Goal: Information Seeking & Learning: Learn about a topic

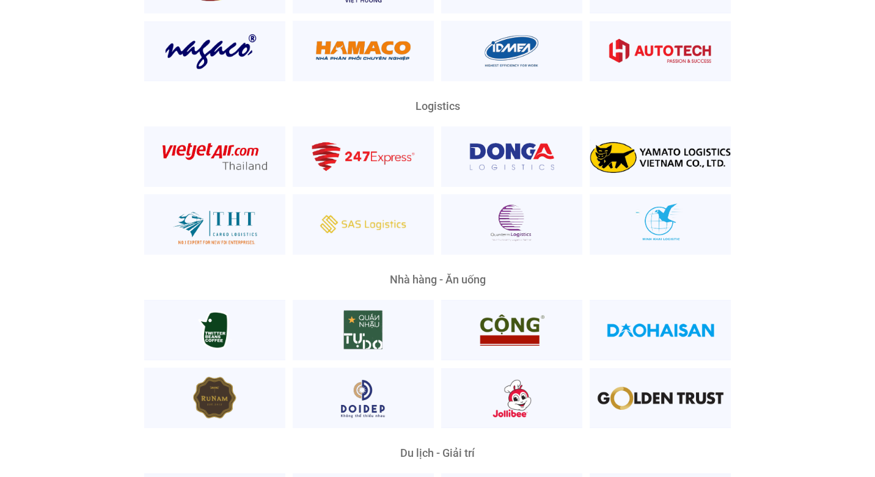
scroll to position [2813, 0]
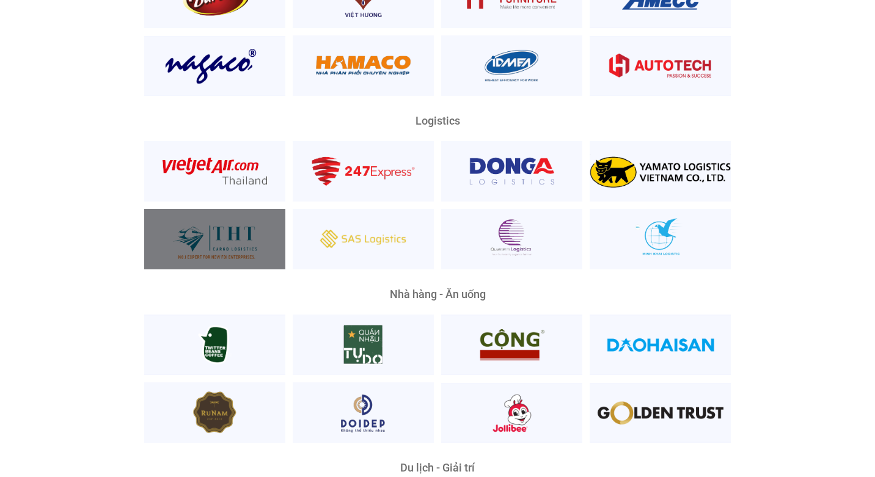
click at [216, 219] on div at bounding box center [214, 239] width 141 height 60
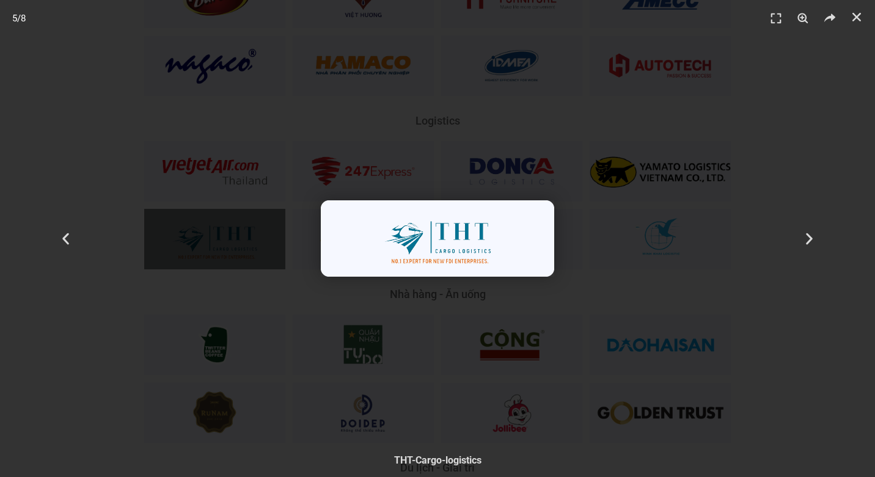
click at [445, 358] on div "5 / 8" at bounding box center [437, 239] width 789 height 392
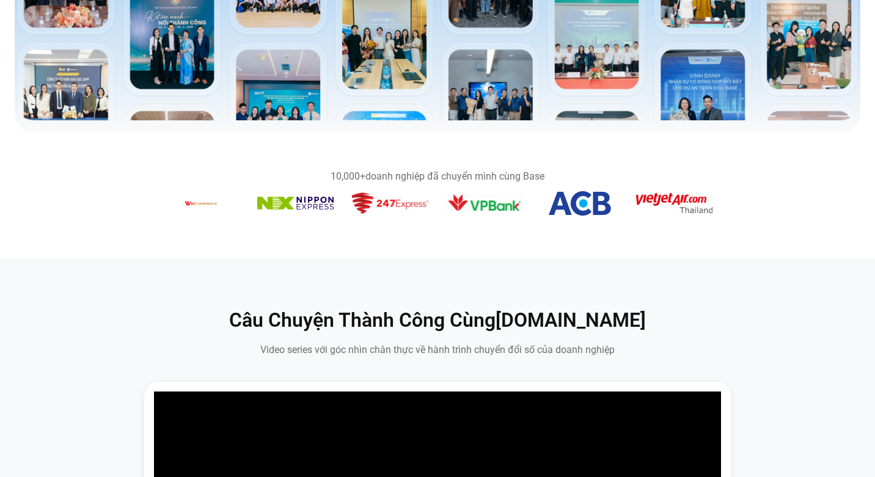
scroll to position [0, 0]
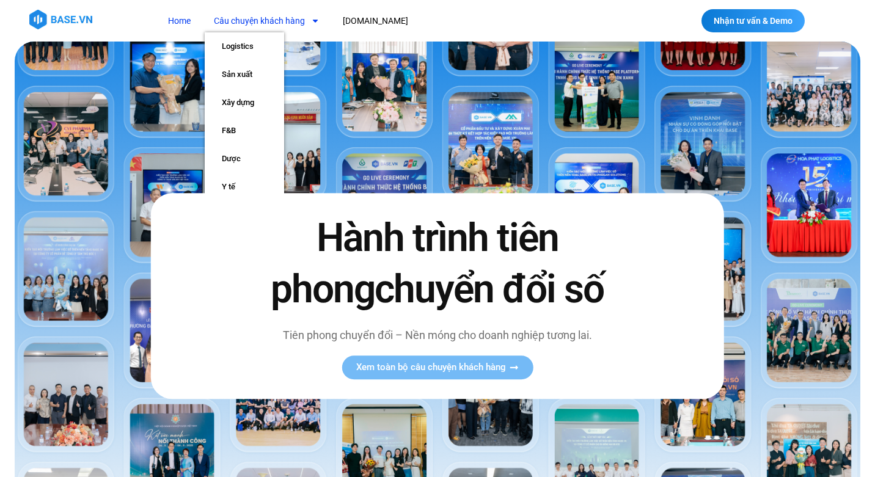
click at [307, 22] on span "Menu" at bounding box center [312, 20] width 15 height 21
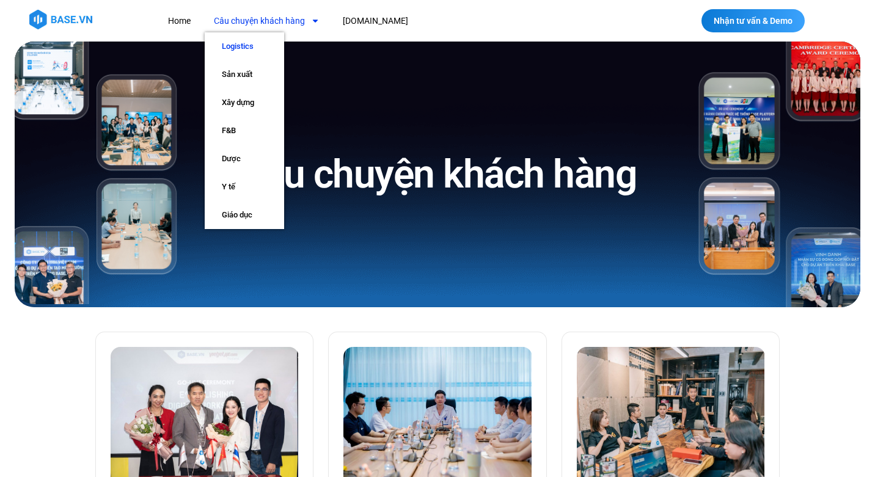
click at [263, 46] on link "Logistics" at bounding box center [244, 46] width 79 height 28
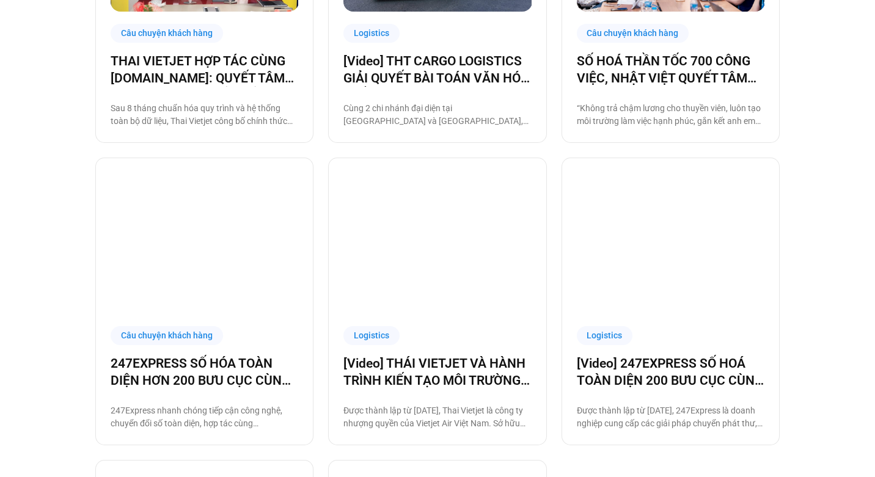
scroll to position [370, 0]
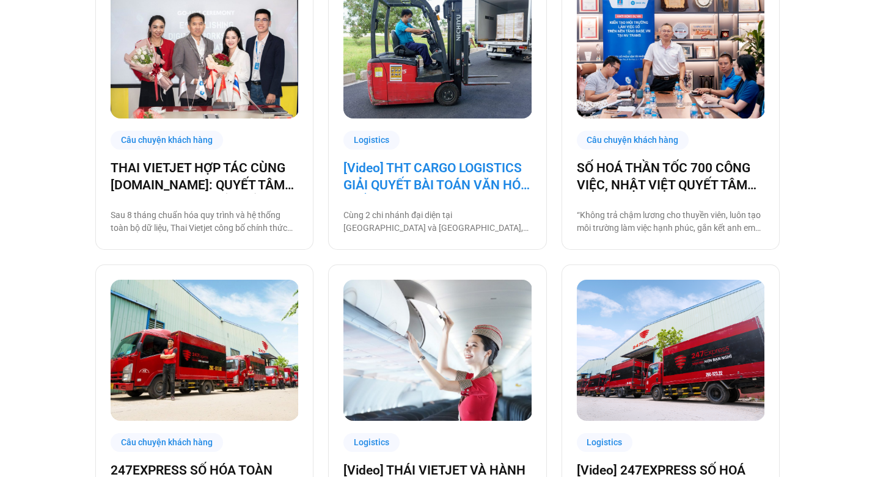
click at [428, 175] on link "[Video] THT CARGO LOGISTICS GIẢI QUYẾT BÀI TOÁN VĂN HÓA NHẰM TĂNG TRƯỞNG BỀN VỮ…" at bounding box center [437, 176] width 188 height 34
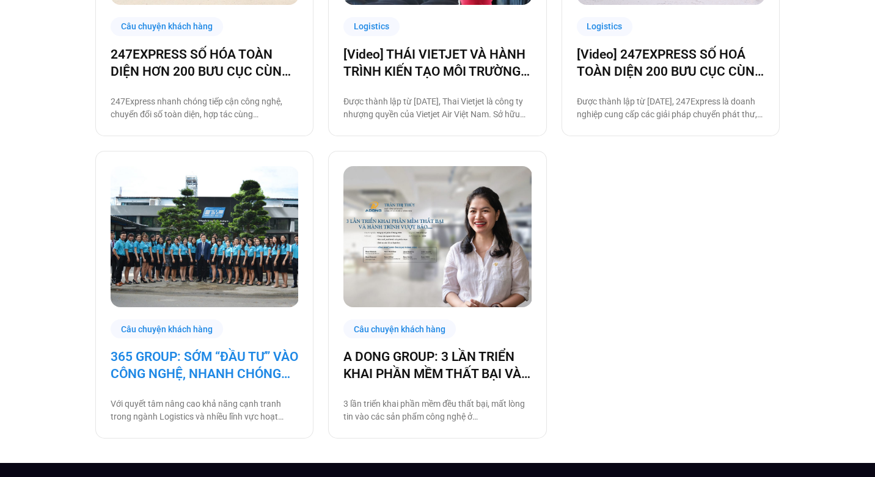
scroll to position [0, 0]
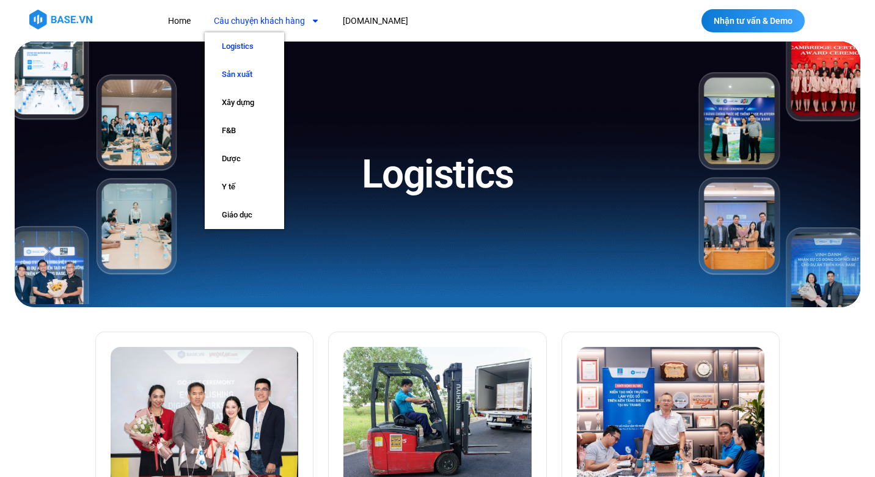
click at [238, 75] on link "Sản xuất" at bounding box center [244, 74] width 79 height 28
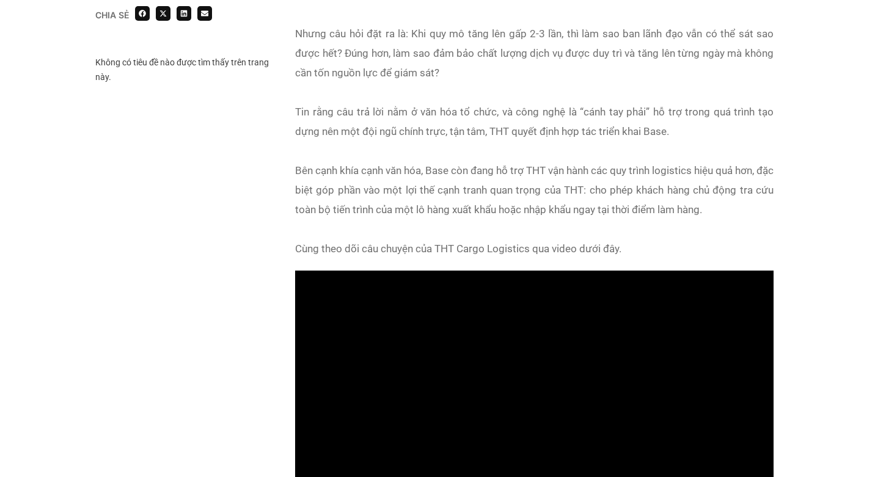
scroll to position [673, 0]
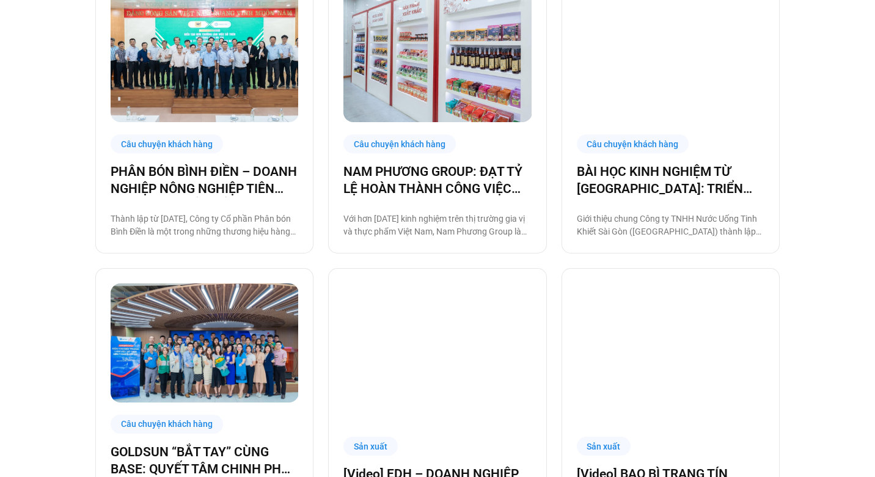
scroll to position [1179, 0]
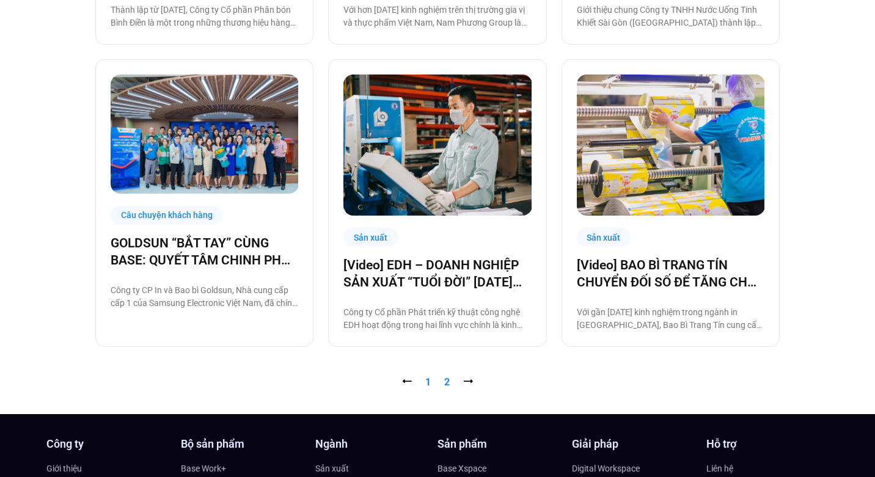
click at [447, 382] on link "Trang 2" at bounding box center [446, 382] width 5 height 12
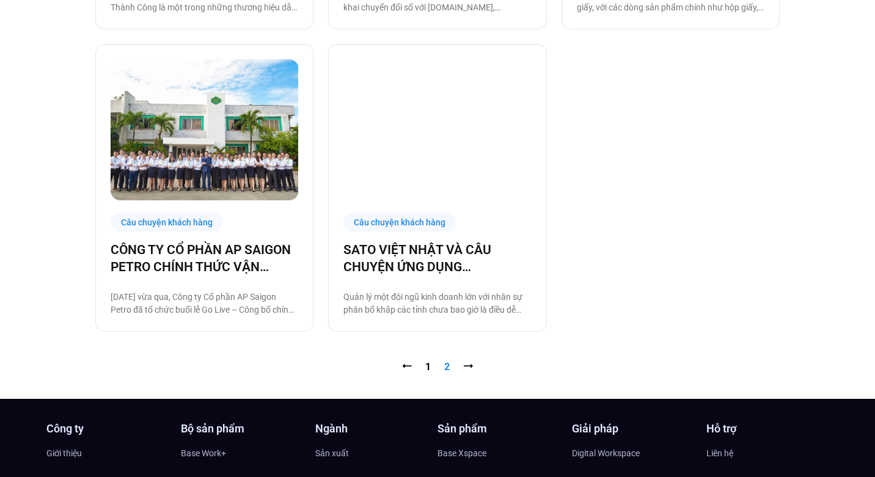
scroll to position [989, 0]
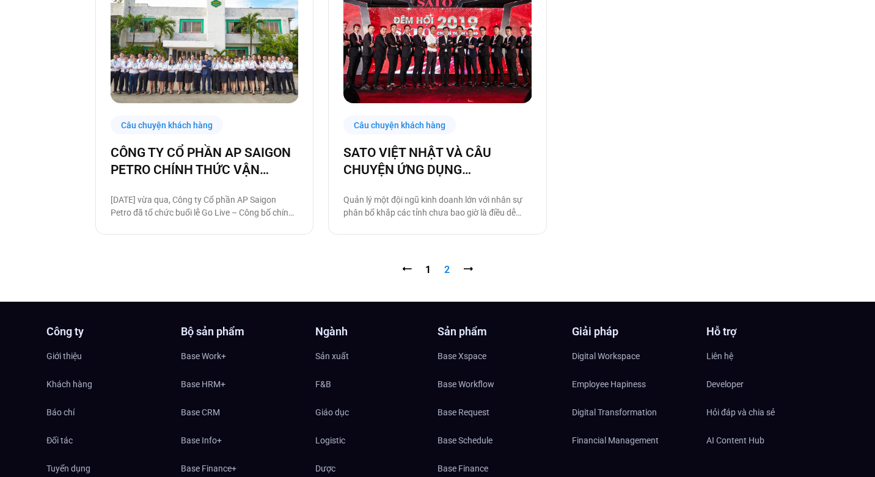
click at [422, 268] on nav "⭠ Trang 1 Trang 2 ⭢" at bounding box center [437, 270] width 684 height 15
click at [427, 270] on link "Trang 1" at bounding box center [427, 270] width 5 height 12
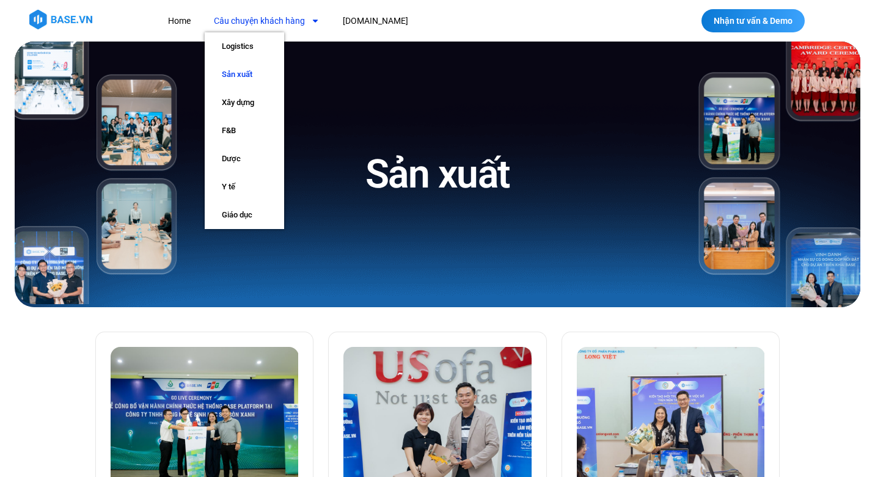
click at [263, 25] on link "Câu chuyện khách hàng" at bounding box center [267, 21] width 124 height 23
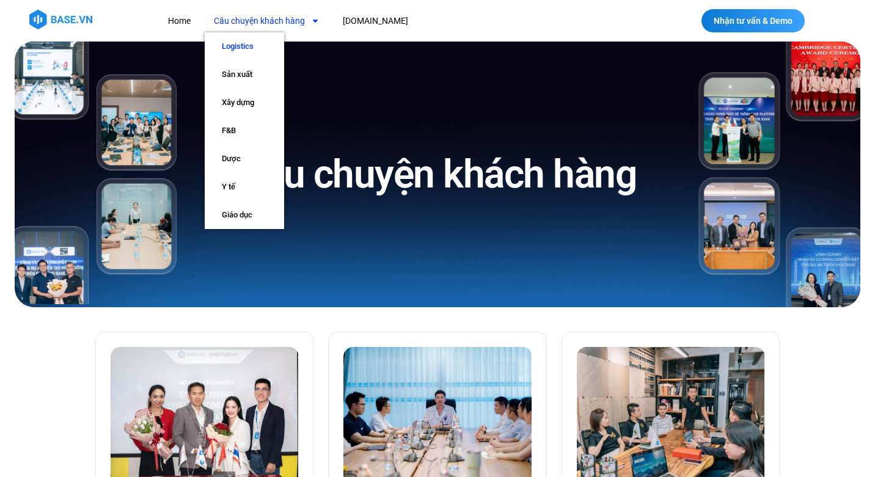
click at [247, 53] on link "Logistics" at bounding box center [244, 46] width 79 height 28
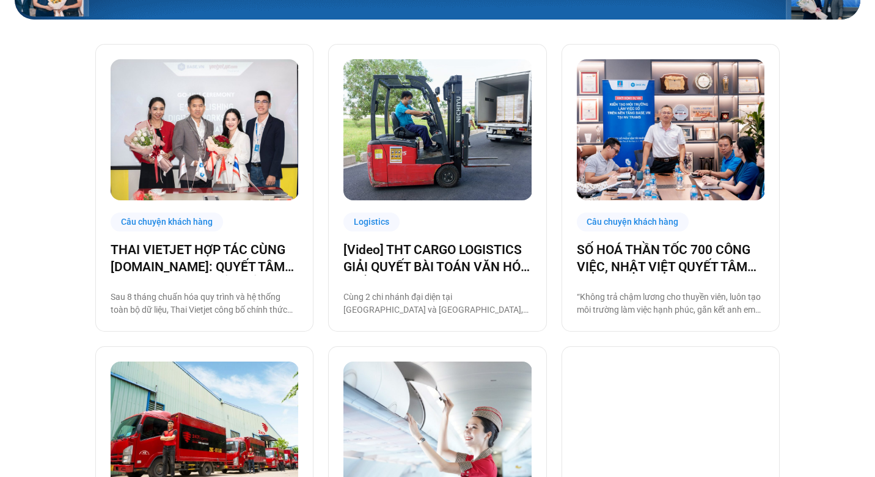
scroll to position [288, 0]
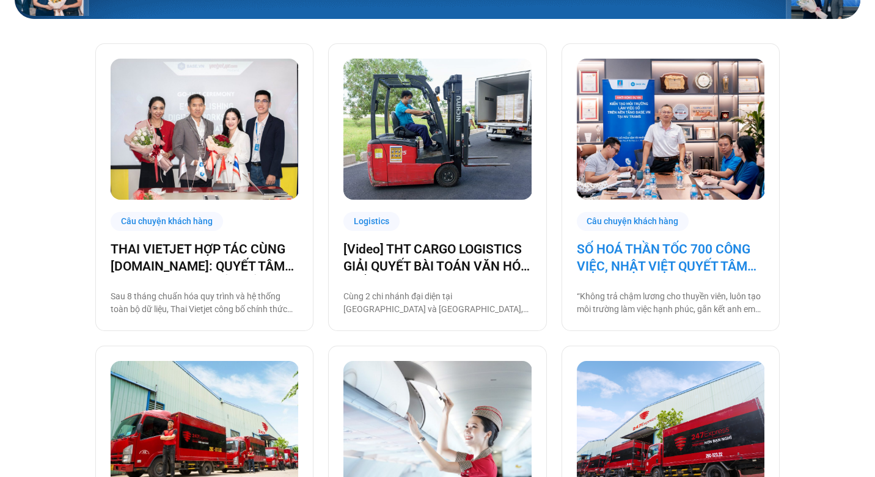
click at [674, 253] on link "SỐ HOÁ THẦN TỐC 700 CÔNG VIỆC, NHẬT VIỆT QUYẾT TÂM “GẮN KẾT TÀU – BỜ”" at bounding box center [671, 258] width 188 height 34
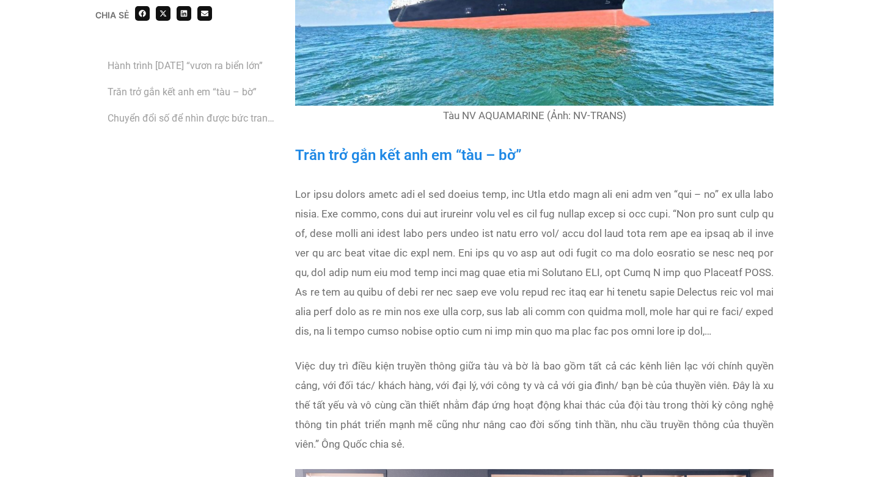
scroll to position [1656, 0]
